Goal: Task Accomplishment & Management: Manage account settings

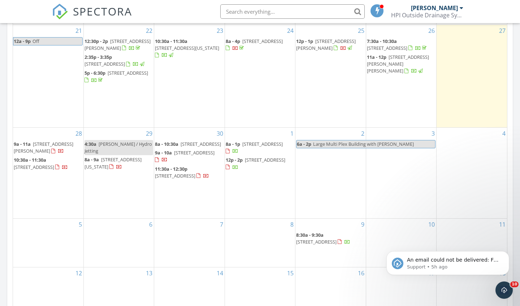
scroll to position [658, 520]
click at [387, 72] on span "2302 Bryant Dr, Carlsbad 92008" at bounding box center [398, 64] width 62 height 20
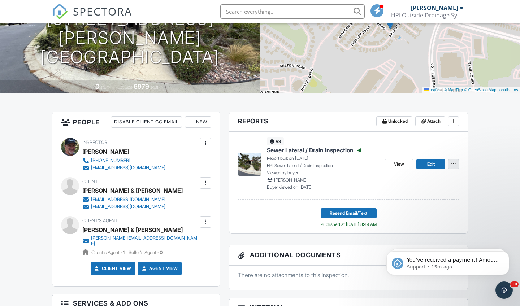
click at [454, 165] on icon at bounding box center [454, 163] width 4 height 5
click at [453, 119] on icon at bounding box center [454, 120] width 4 height 5
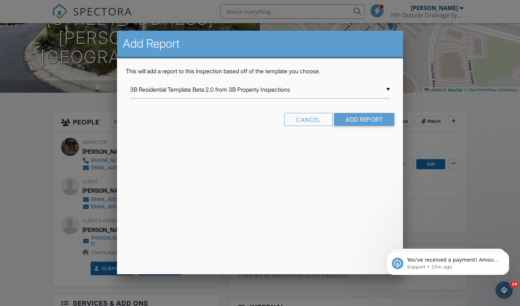
click at [476, 122] on div at bounding box center [260, 155] width 520 height 383
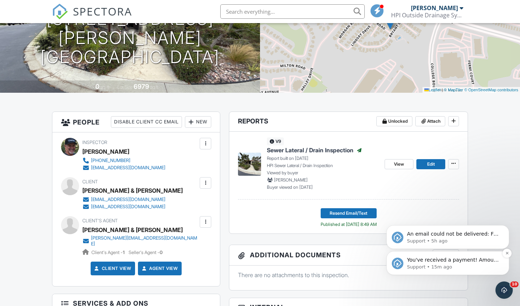
click at [484, 258] on span "You've received a payment! Amount $275.00 Fee $0.00 Net $275.00 Transaction # p…" at bounding box center [453, 299] width 93 height 85
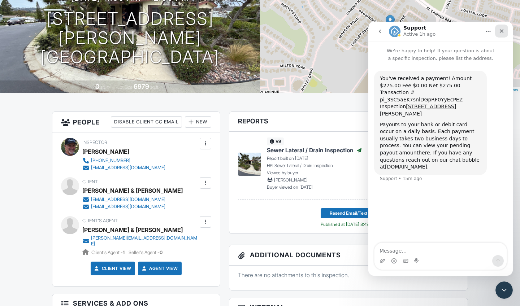
click at [503, 31] on icon "Close" at bounding box center [502, 31] width 6 height 6
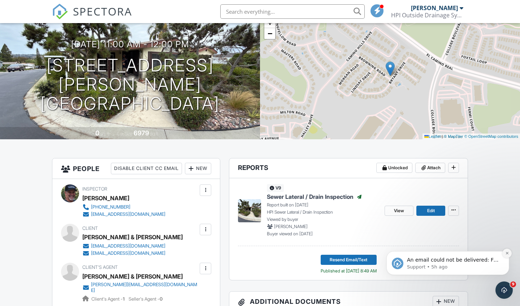
click at [508, 252] on icon "Dismiss notification" at bounding box center [507, 253] width 4 height 4
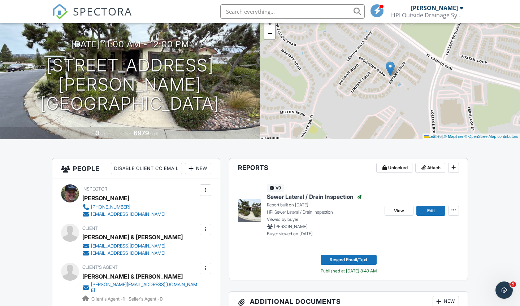
click at [206, 267] on div at bounding box center [205, 268] width 7 height 7
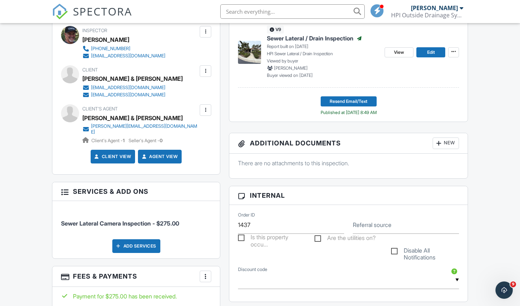
scroll to position [212, 0]
click at [204, 110] on div at bounding box center [205, 109] width 7 height 7
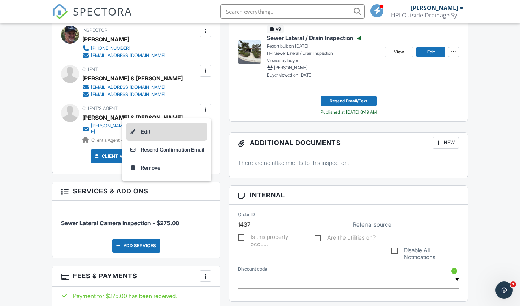
click at [157, 129] on li "Edit" at bounding box center [166, 132] width 81 height 18
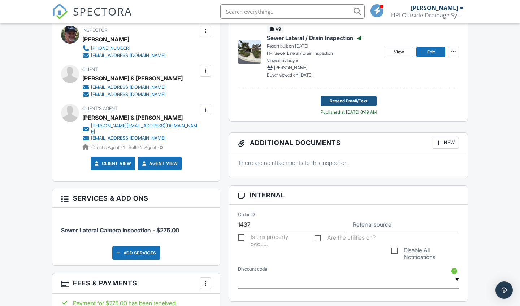
click at [358, 101] on span "Resend Email/Text" at bounding box center [349, 101] width 38 height 7
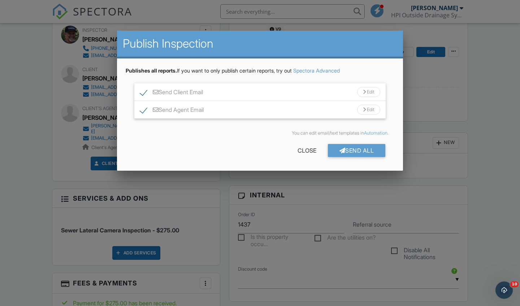
click at [363, 92] on div at bounding box center [364, 92] width 3 height 5
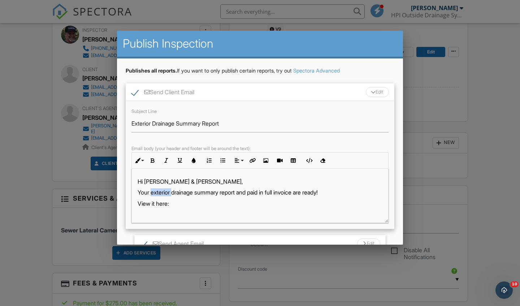
drag, startPoint x: 174, startPoint y: 193, endPoint x: 151, endPoint y: 191, distance: 22.8
click at [151, 191] on p "Your exterior drainage summary report and paid in full invoice are ready!" at bounding box center [260, 193] width 245 height 8
drag, startPoint x: 153, startPoint y: 122, endPoint x: 132, endPoint y: 122, distance: 21.0
click at [132, 122] on input "Exterior Drainage Summary Report" at bounding box center [259, 124] width 257 height 18
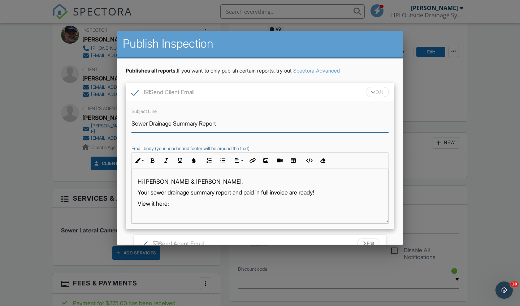
type input "Sewer Drainage Summary Report"
click at [335, 191] on p "Your sewer drainage summary report and paid in full invoice are ready!" at bounding box center [260, 193] width 245 height 8
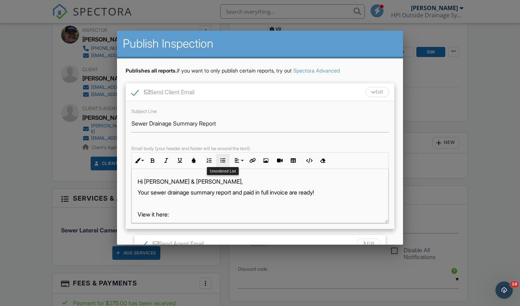
click at [225, 160] on icon "button" at bounding box center [222, 160] width 5 height 5
click at [246, 206] on li "The cost to have the sewer lateral" at bounding box center [261, 205] width 241 height 10
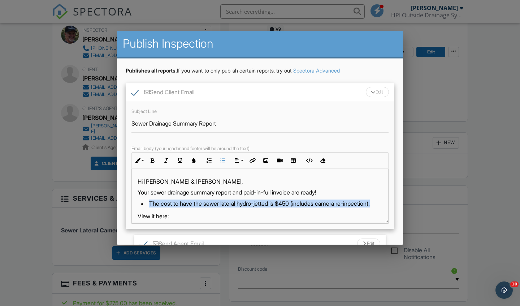
drag, startPoint x: 147, startPoint y: 202, endPoint x: 386, endPoint y: 202, distance: 239.1
click at [386, 202] on div "Hi Robert & Tiffany Eranio, Your sewer drainage summary report and paid-in-full…" at bounding box center [260, 287] width 256 height 236
click at [155, 159] on button "Bold" at bounding box center [153, 161] width 14 height 14
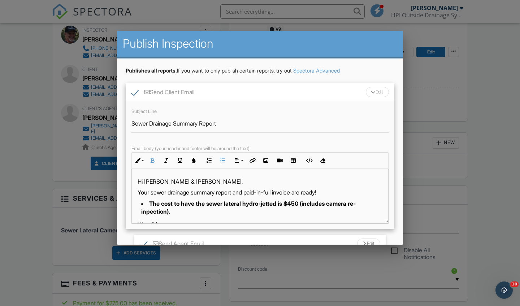
click at [391, 193] on div "Subject Line Sewer Drainage Summary Report Email body (your header and footer w…" at bounding box center [260, 165] width 269 height 128
click at [394, 192] on div "Subject Line Sewer Drainage Summary Report Email body (your header and footer w…" at bounding box center [260, 165] width 269 height 128
click at [397, 192] on div "Publishes all reports. If you want to only publish certain reports, try out Spe…" at bounding box center [260, 182] width 286 height 246
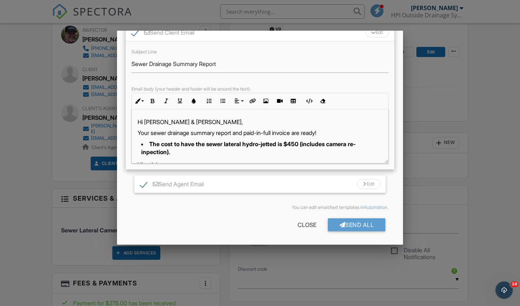
scroll to position [59, 0]
click at [359, 224] on div "Send All" at bounding box center [357, 225] width 58 height 13
